Goal: Transaction & Acquisition: Register for event/course

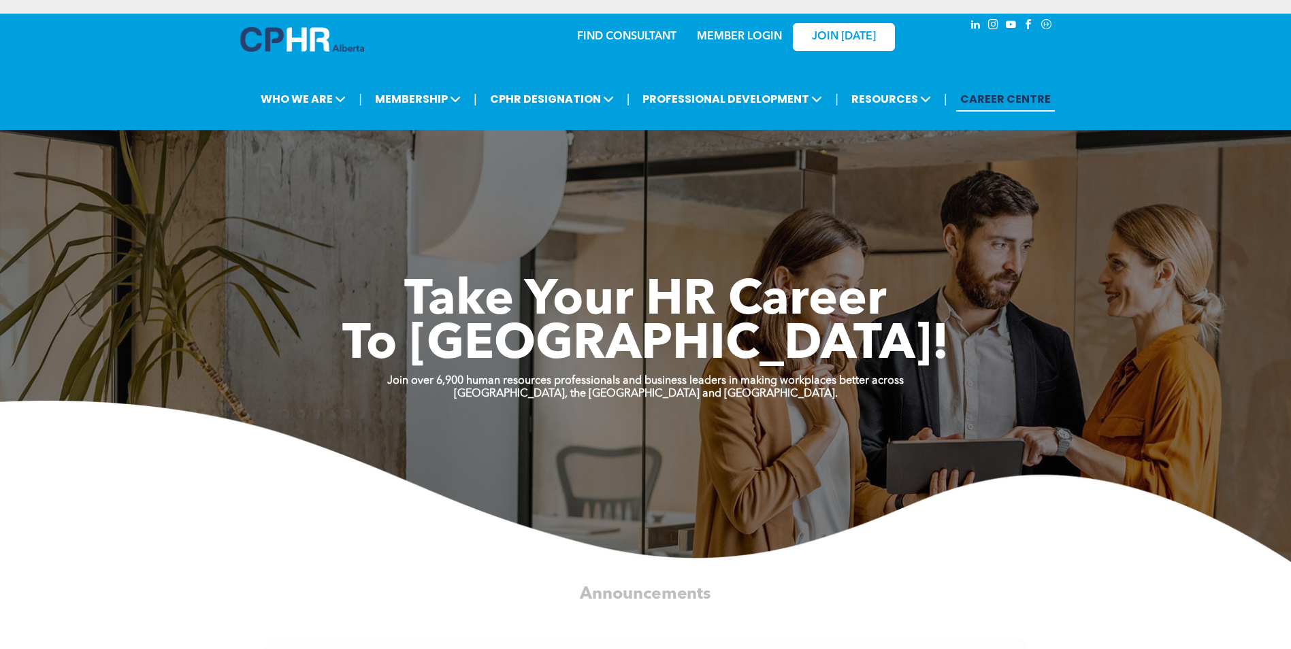
click at [710, 32] on link "MEMBER LOGIN" at bounding box center [739, 36] width 85 height 11
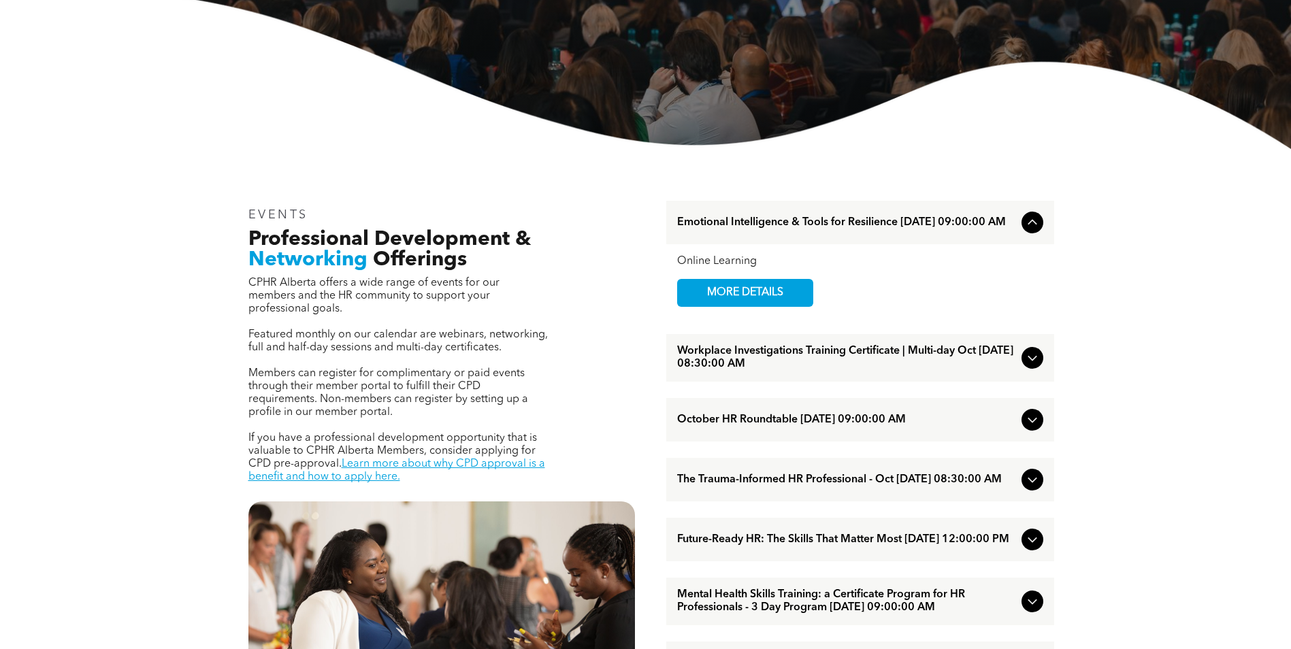
scroll to position [340, 0]
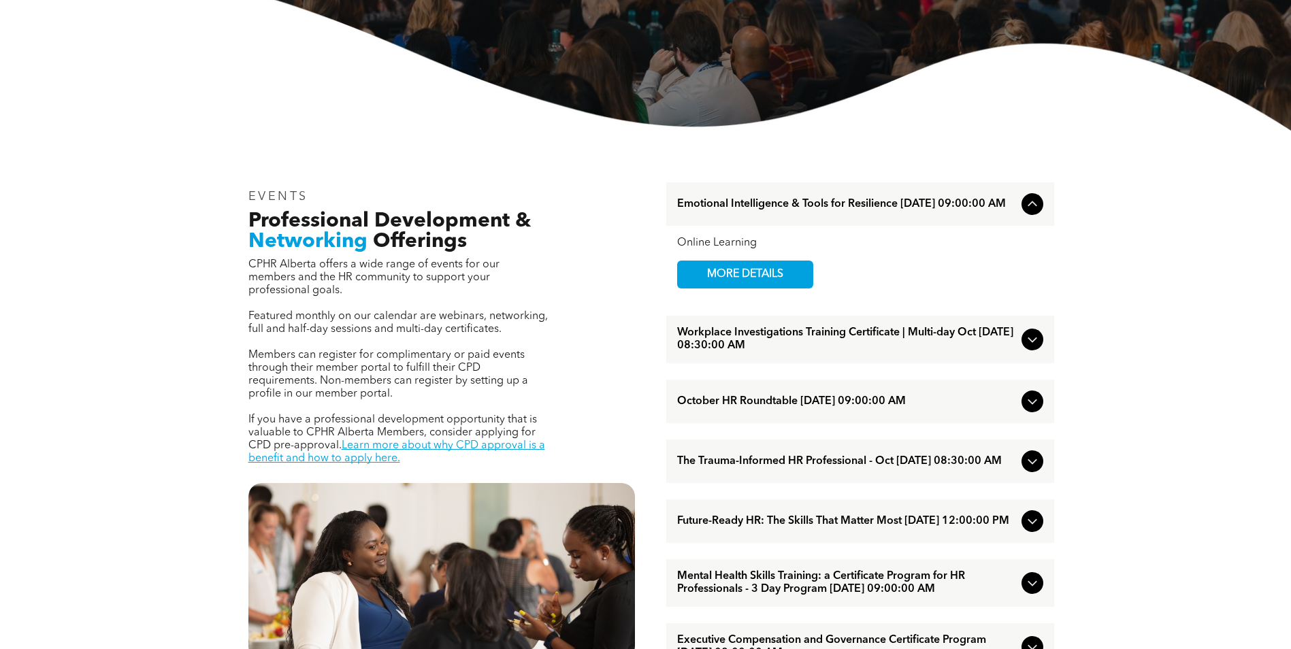
click at [837, 525] on span "Future-Ready HR: The Skills That Matter Most [DATE] 12:00:00 PM" at bounding box center [846, 521] width 339 height 13
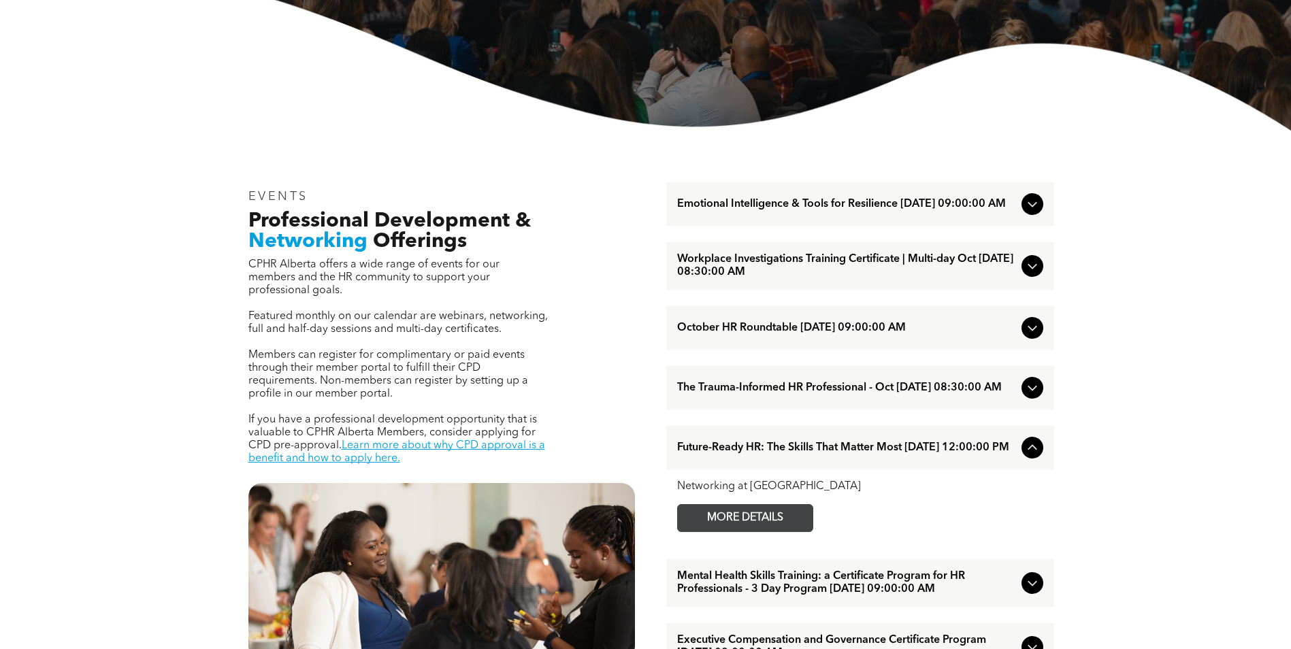
click at [787, 526] on span "MORE DETAILS" at bounding box center [745, 518] width 108 height 27
click at [786, 204] on span "Emotional Intelligence & Tools for Resilience [DATE] 09:00:00 AM" at bounding box center [846, 204] width 339 height 13
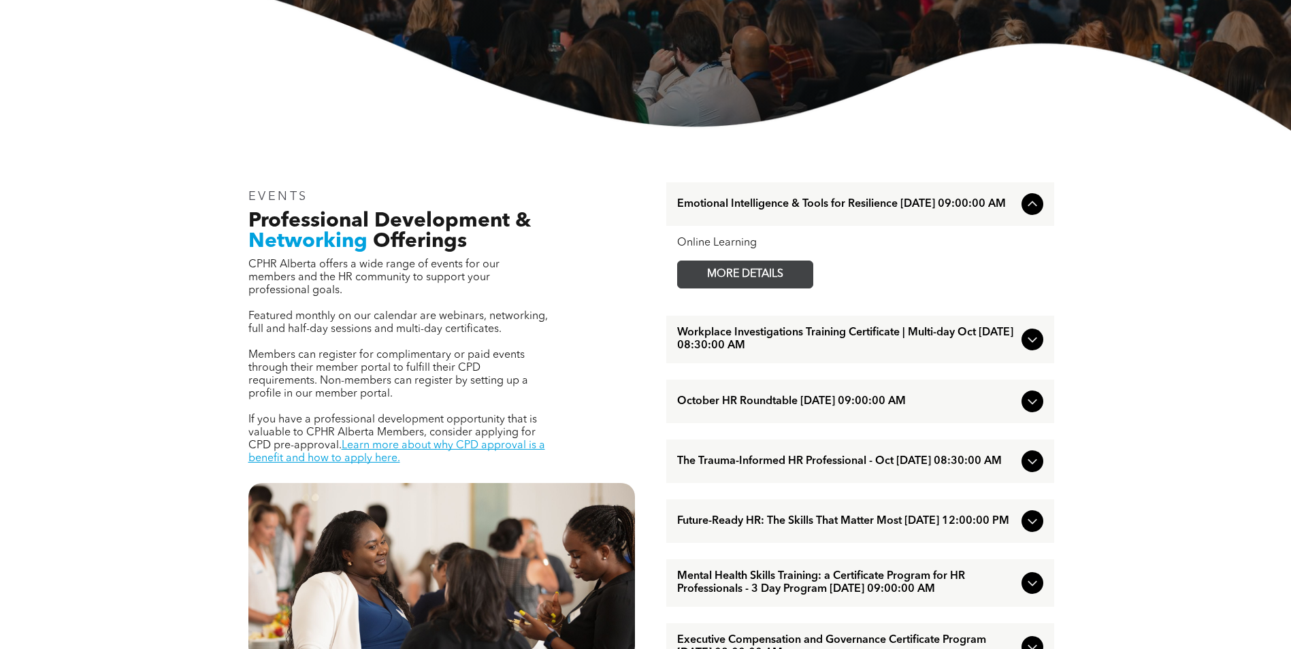
click at [767, 281] on span "MORE DETAILS" at bounding box center [745, 274] width 108 height 27
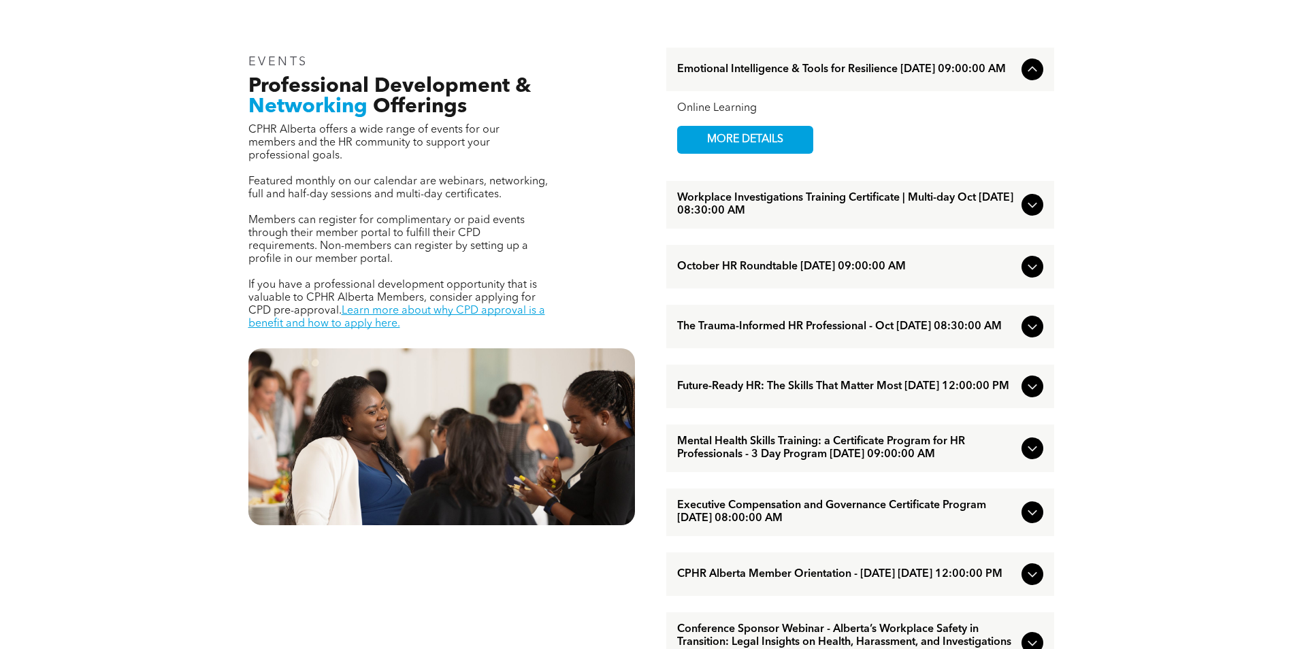
scroll to position [408, 0]
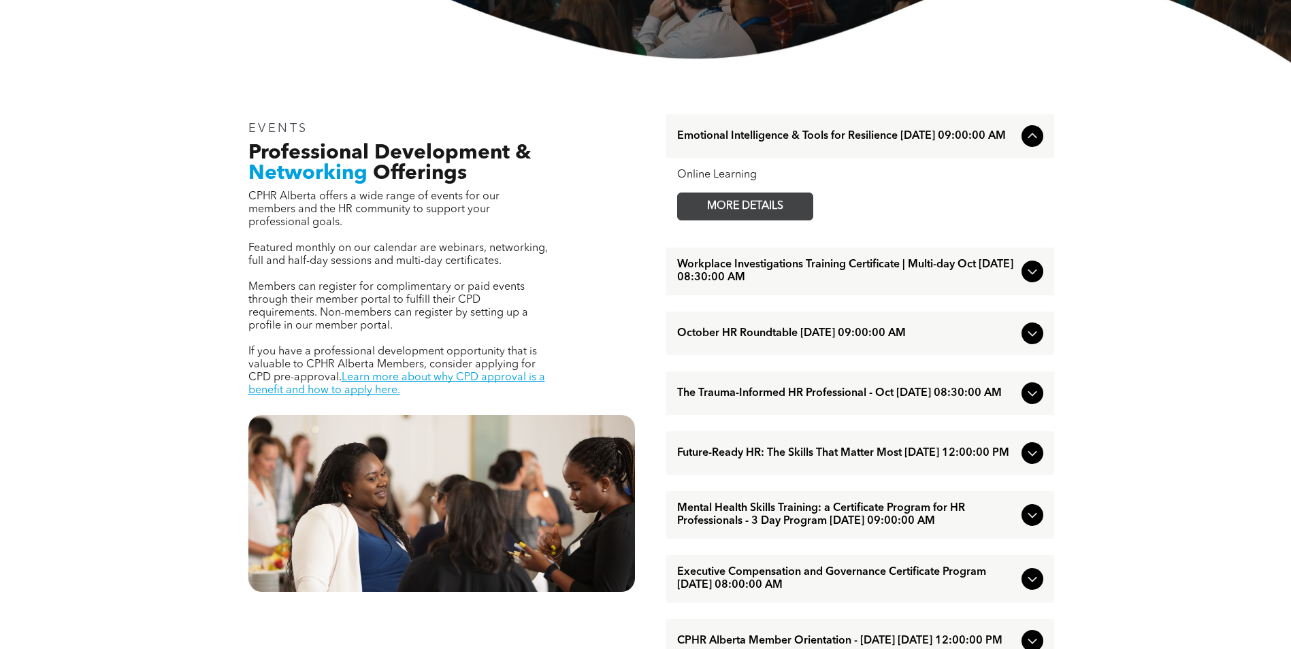
click at [761, 211] on span "MORE DETAILS" at bounding box center [745, 206] width 108 height 27
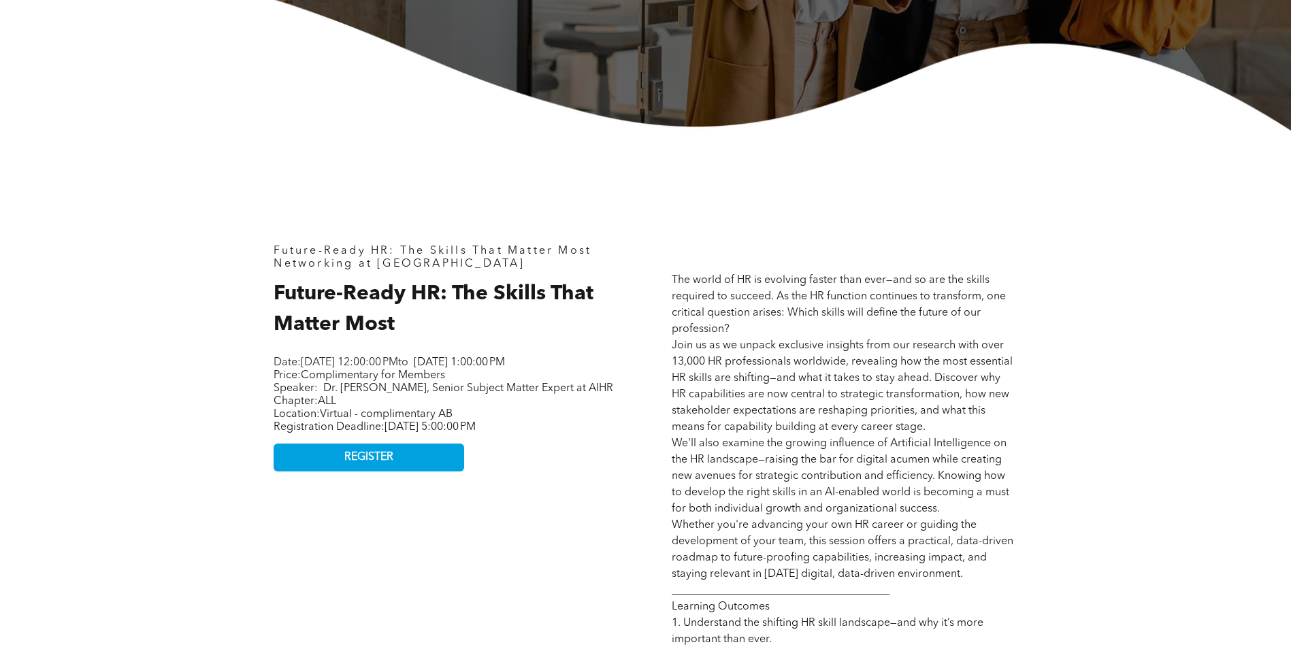
scroll to position [476, 0]
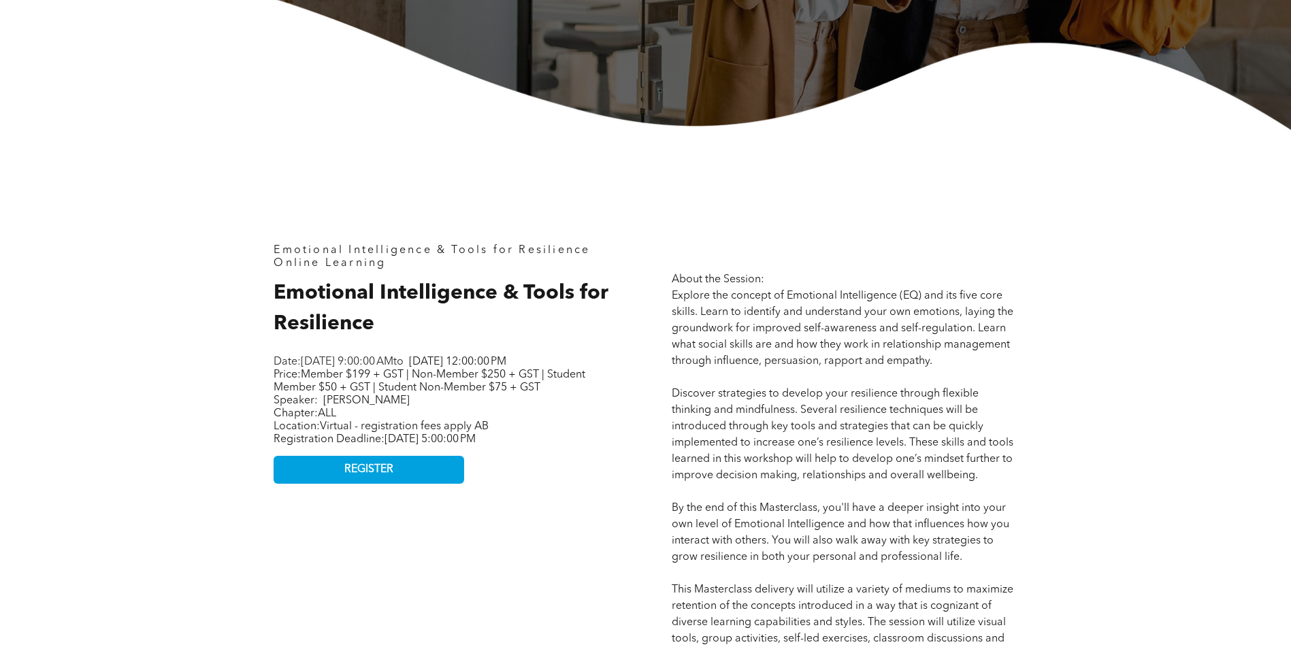
scroll to position [340, 0]
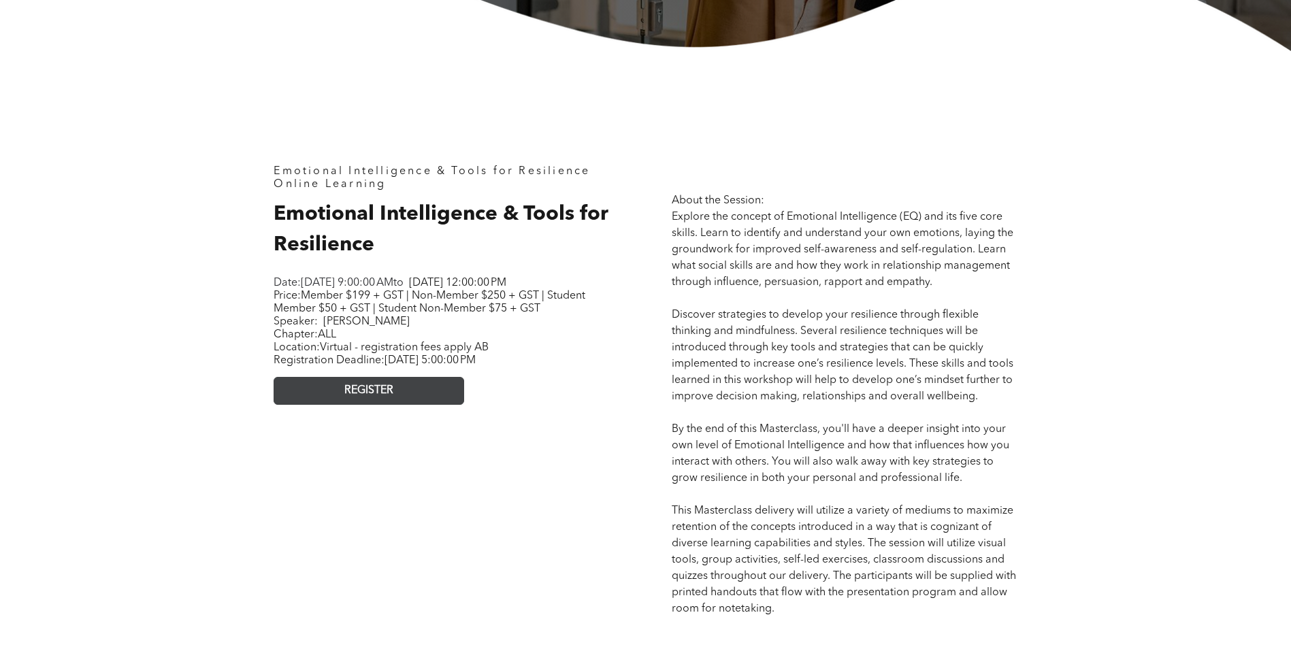
scroll to position [544, 0]
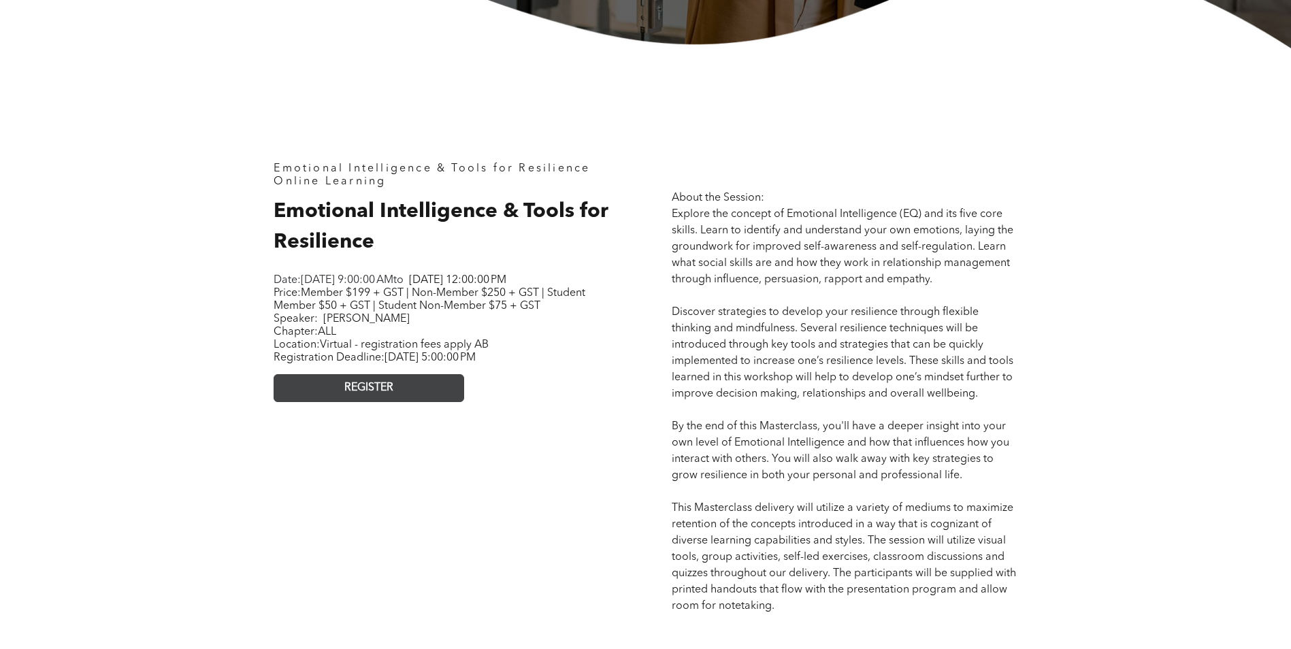
click at [372, 395] on span "REGISTER" at bounding box center [368, 388] width 49 height 13
